Goal: Task Accomplishment & Management: Complete application form

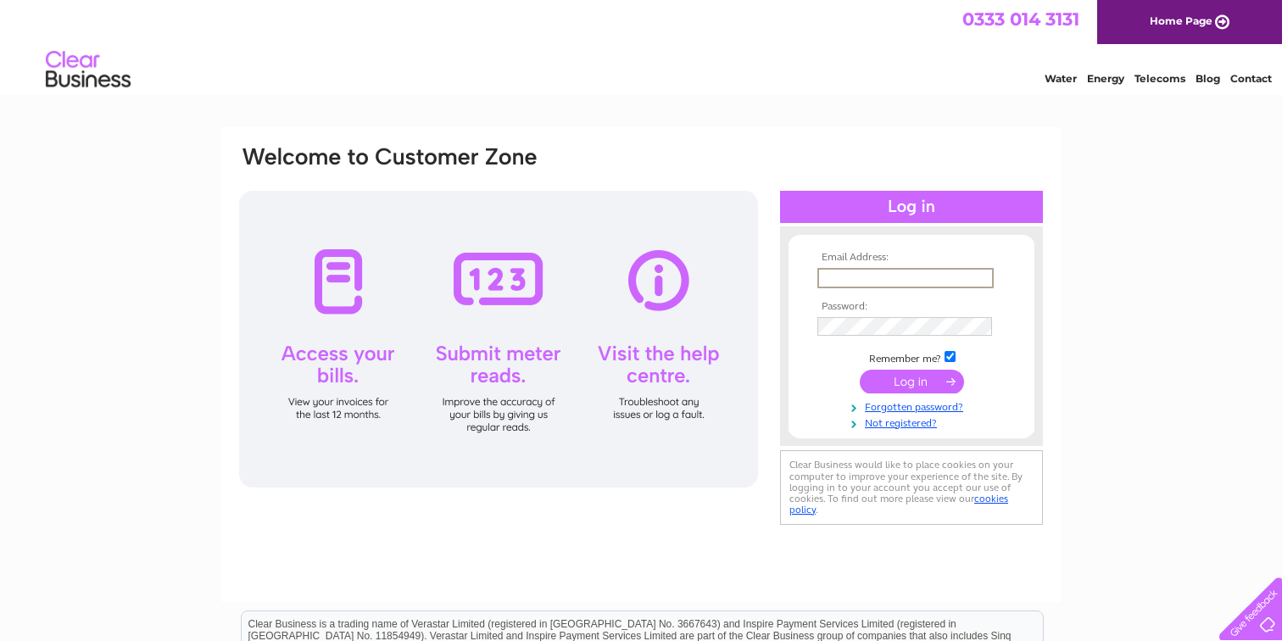
click at [880, 281] on input "text" at bounding box center [906, 278] width 176 height 20
type input "getinkededinburgh@gmail.com"
click at [916, 383] on input "submit" at bounding box center [912, 382] width 104 height 24
click at [1101, 377] on div "Email Address: getinkededinburgh@gmail.com Password:" at bounding box center [641, 509] width 1282 height 765
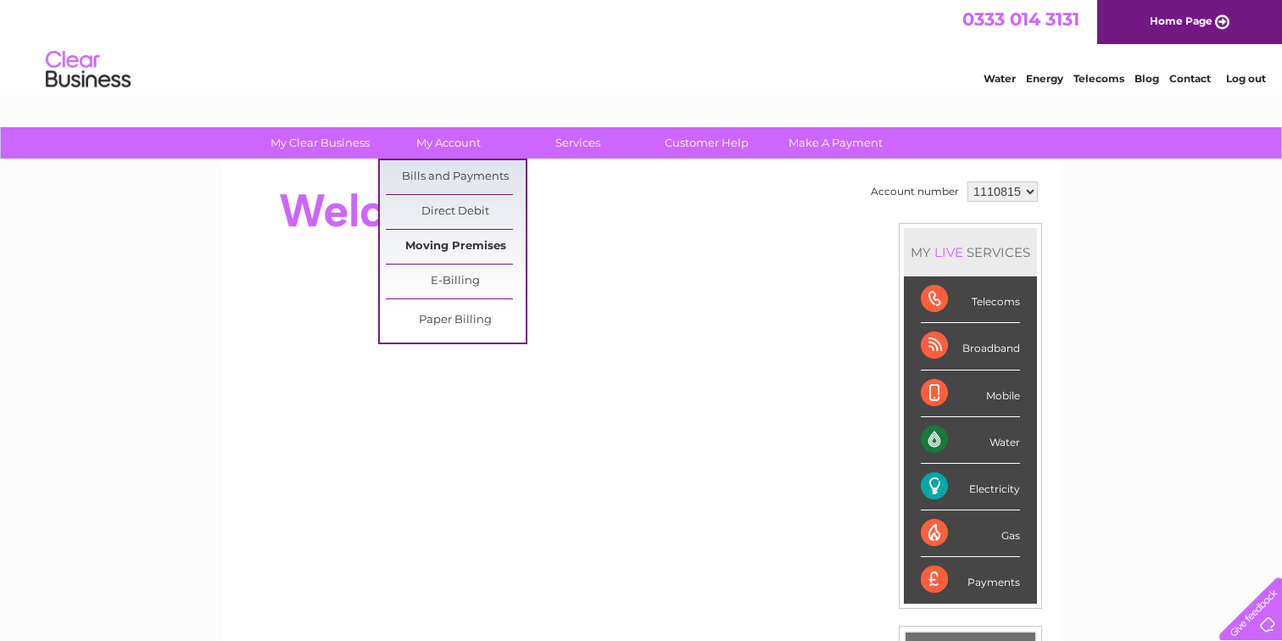
click at [466, 243] on link "Moving Premises" at bounding box center [456, 247] width 140 height 34
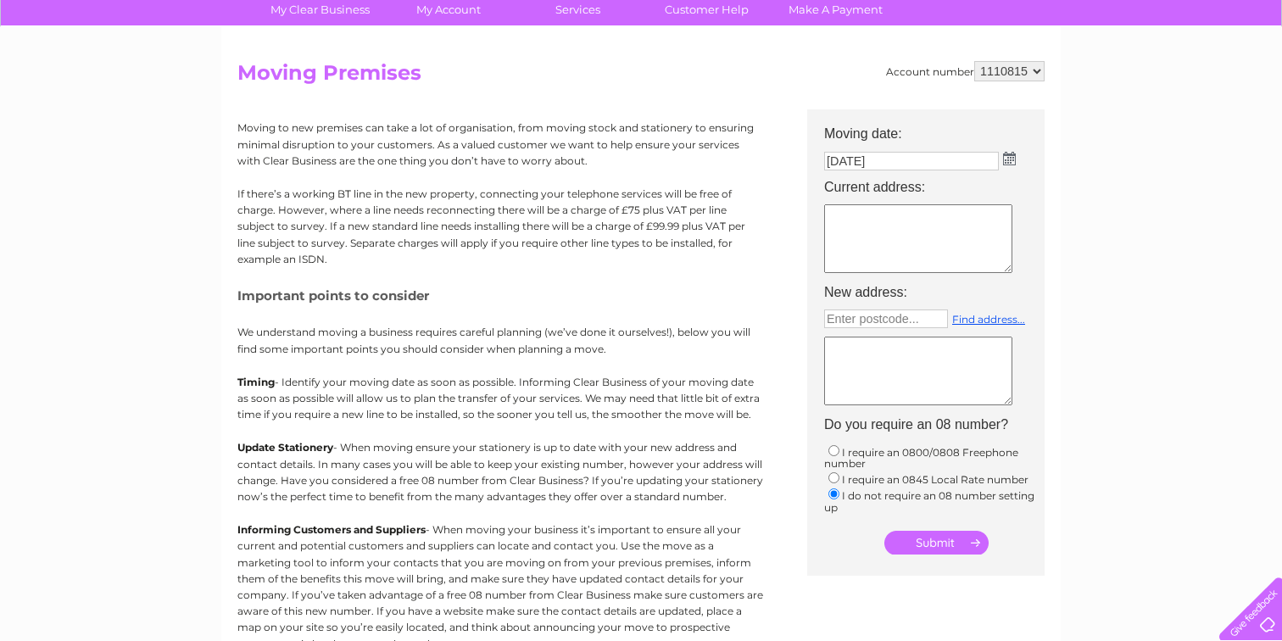
scroll to position [161, 0]
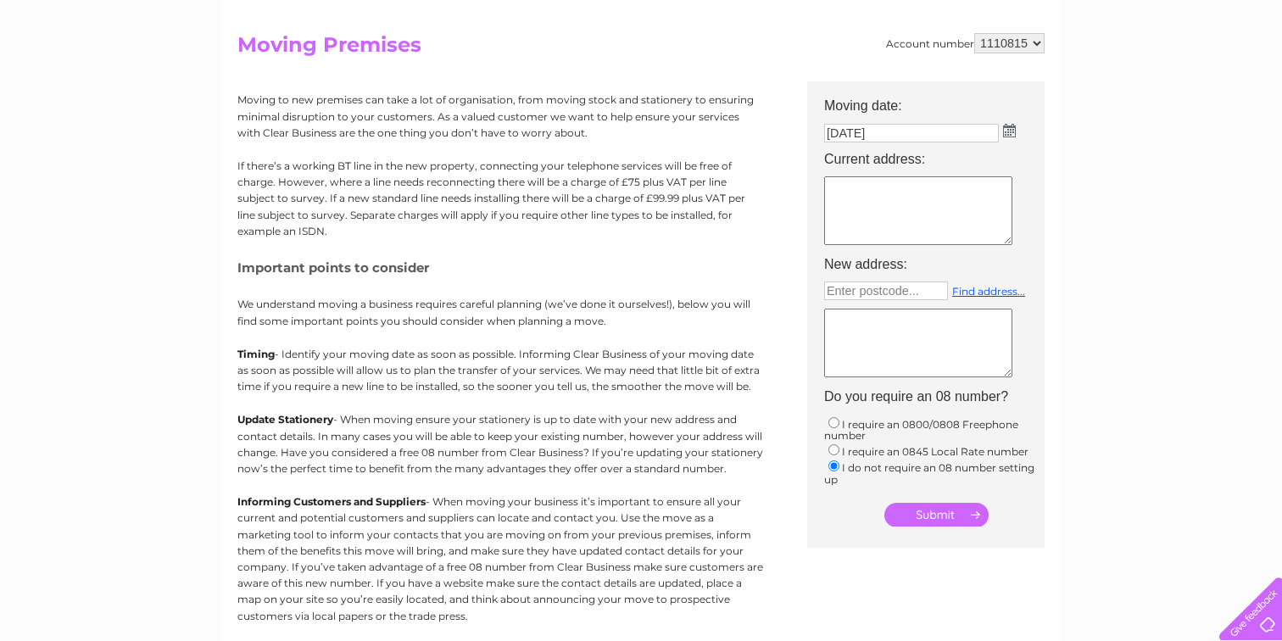
click at [903, 124] on input "[DATE]" at bounding box center [911, 133] width 175 height 19
click at [835, 138] on input "[DATE]" at bounding box center [912, 134] width 176 height 20
click at [1008, 127] on img at bounding box center [1011, 132] width 13 height 14
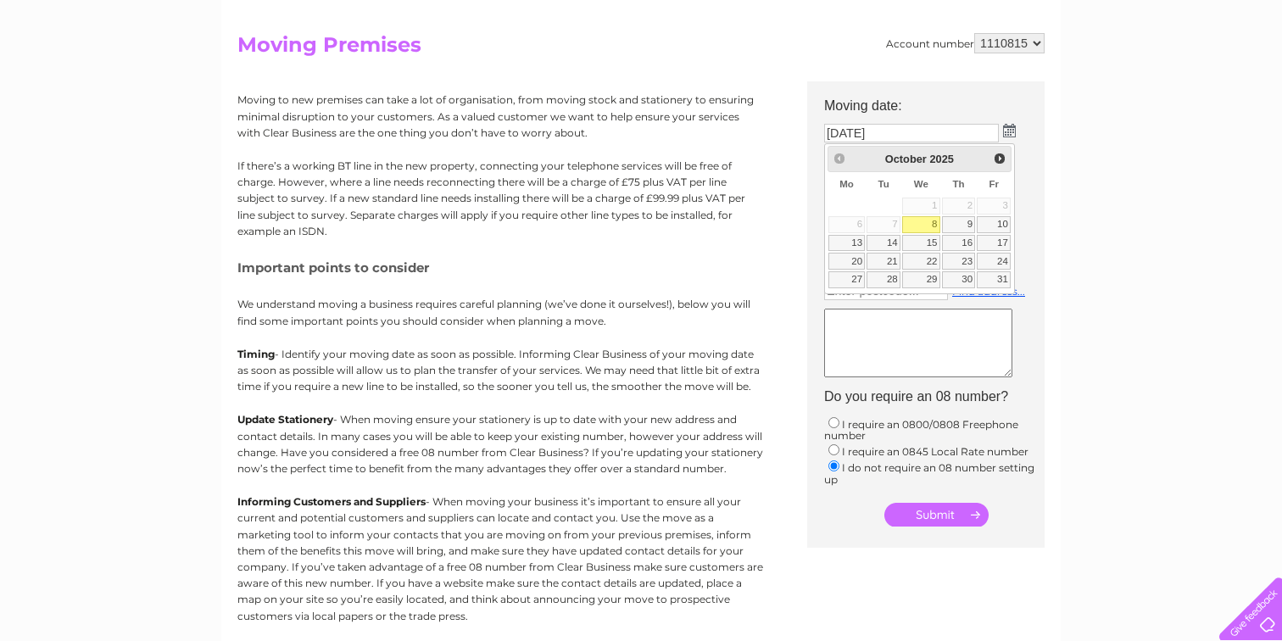
click at [928, 221] on link "8" at bounding box center [921, 224] width 38 height 17
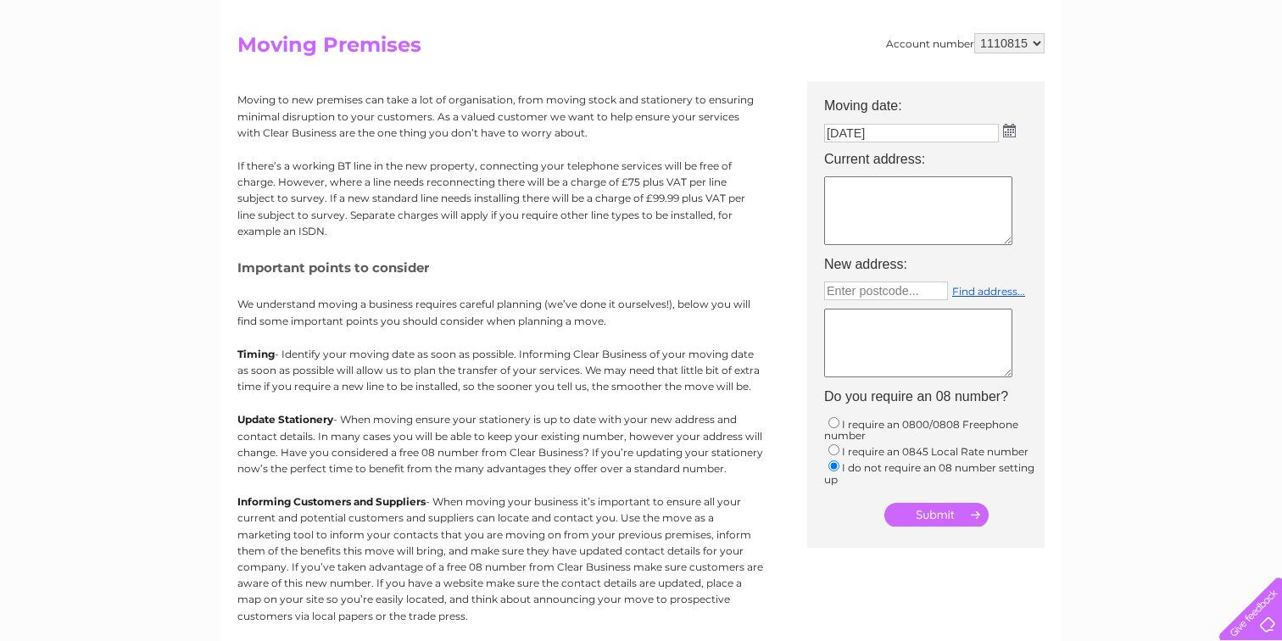
click at [1008, 128] on img at bounding box center [1009, 131] width 13 height 14
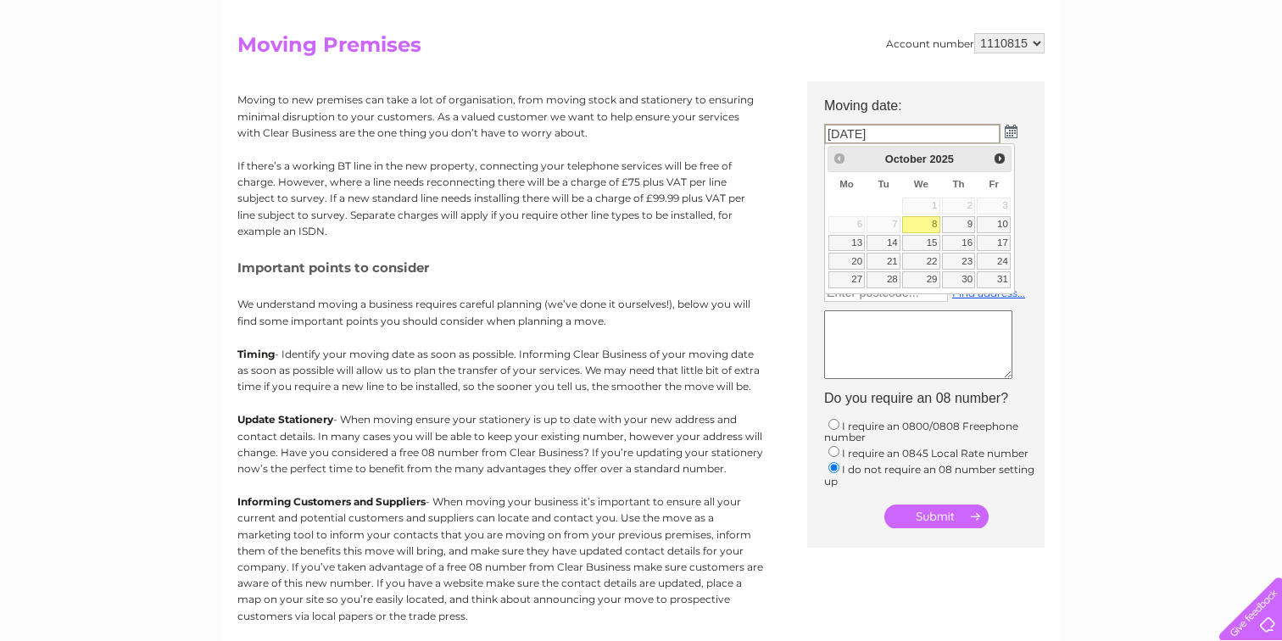
click at [840, 158] on div "Prev Next [DATE]" at bounding box center [920, 158] width 185 height 25
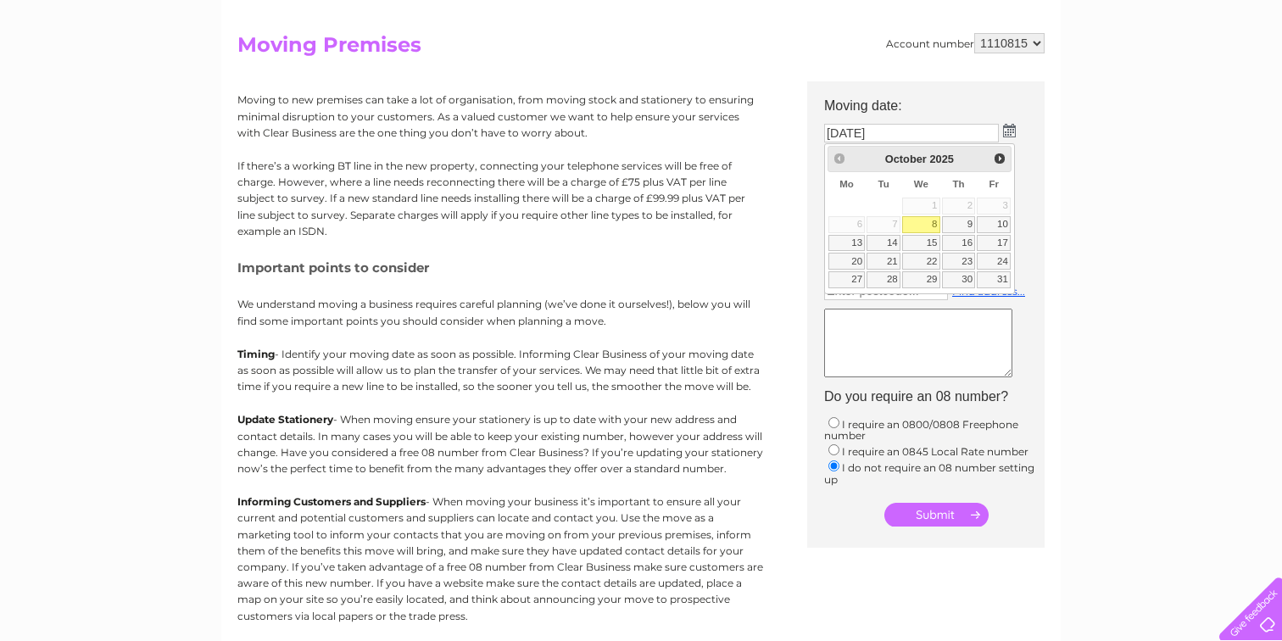
click at [923, 227] on link "8" at bounding box center [921, 224] width 38 height 17
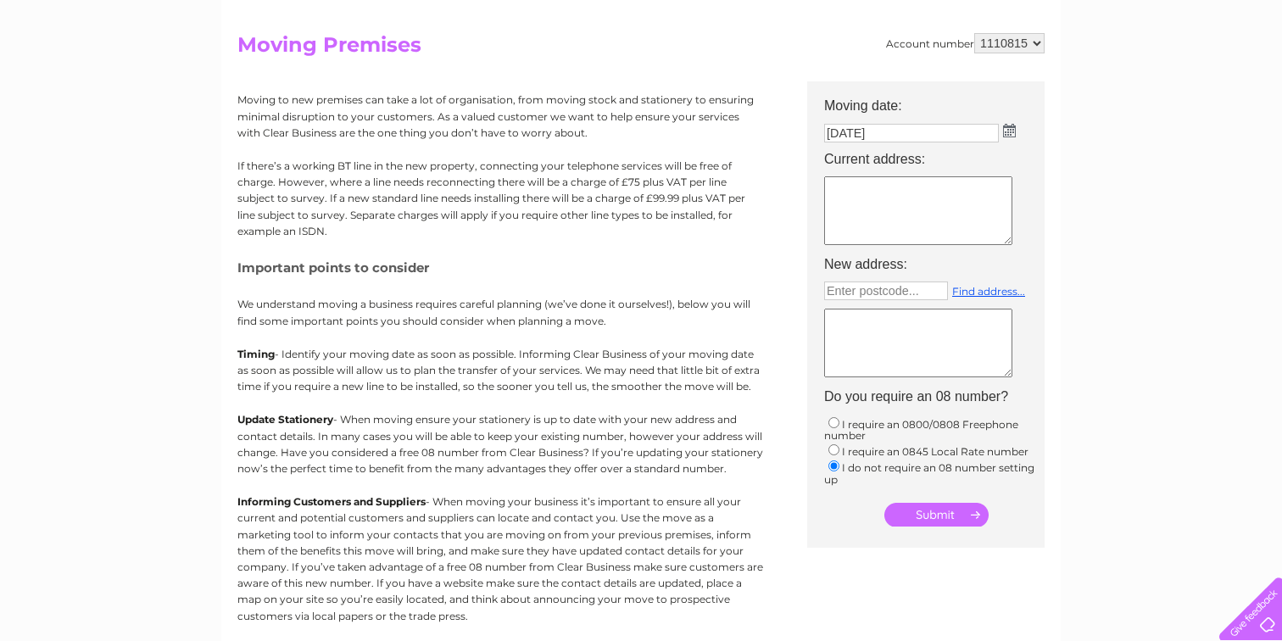
click at [902, 215] on textarea at bounding box center [918, 210] width 188 height 69
type textarea "[STREET_ADDRESS][PERSON_NAME]"
click at [914, 344] on textarea at bounding box center [918, 343] width 188 height 69
type textarea "x"
